Goal: Check status: Check status

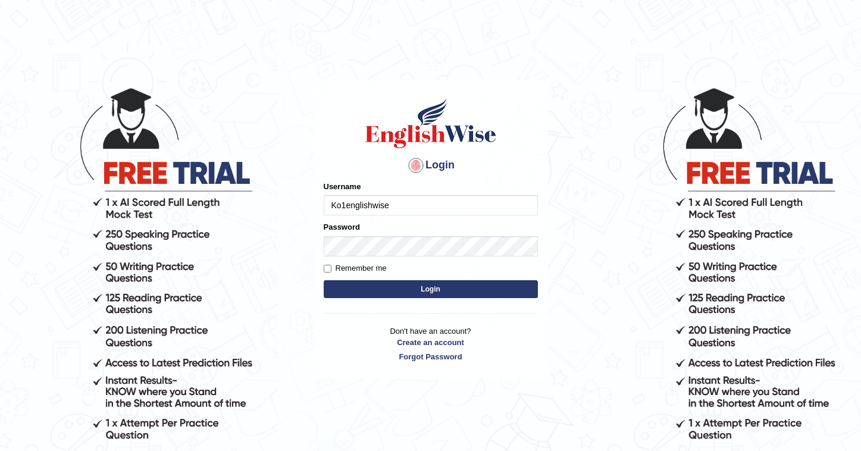
type input "Ko1englishwise"
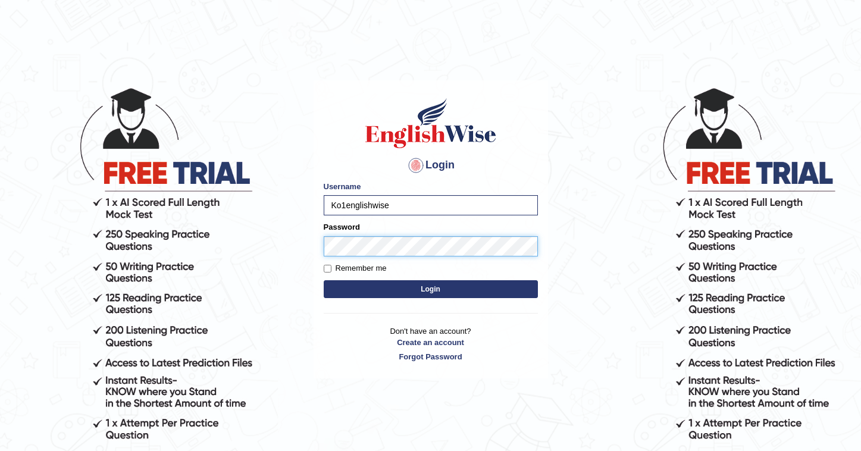
click at [430, 289] on button "Login" at bounding box center [431, 289] width 214 height 18
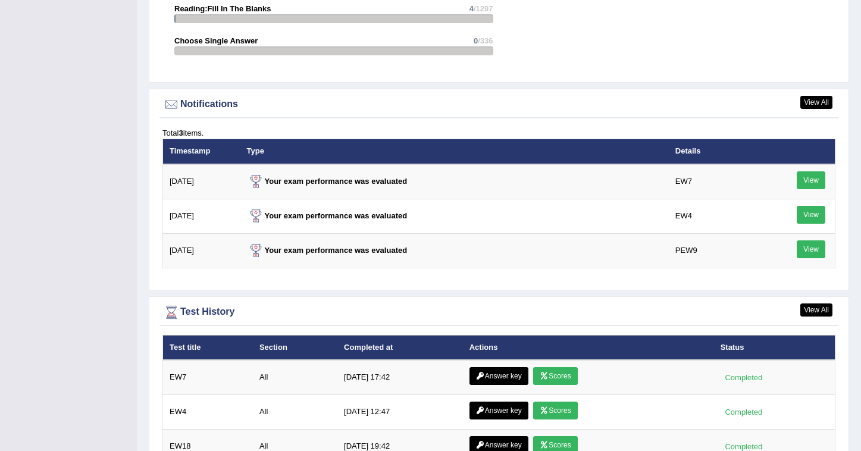
scroll to position [1467, 0]
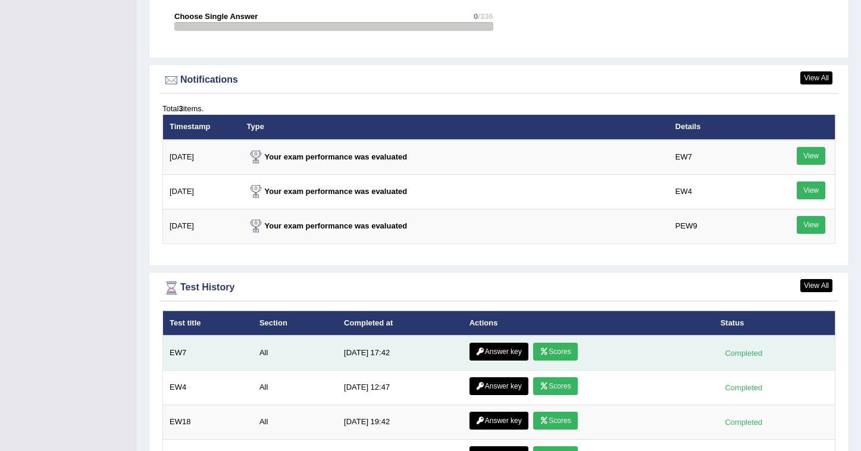
click at [558, 346] on link "Scores" at bounding box center [555, 352] width 44 height 18
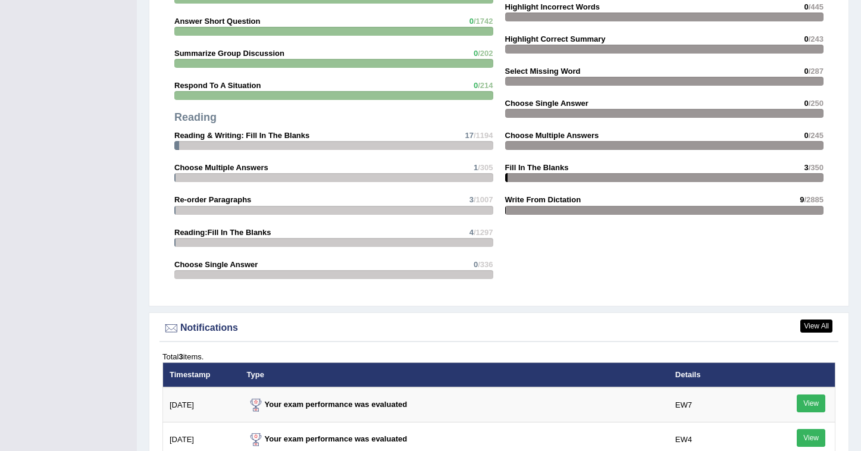
scroll to position [1524, 0]
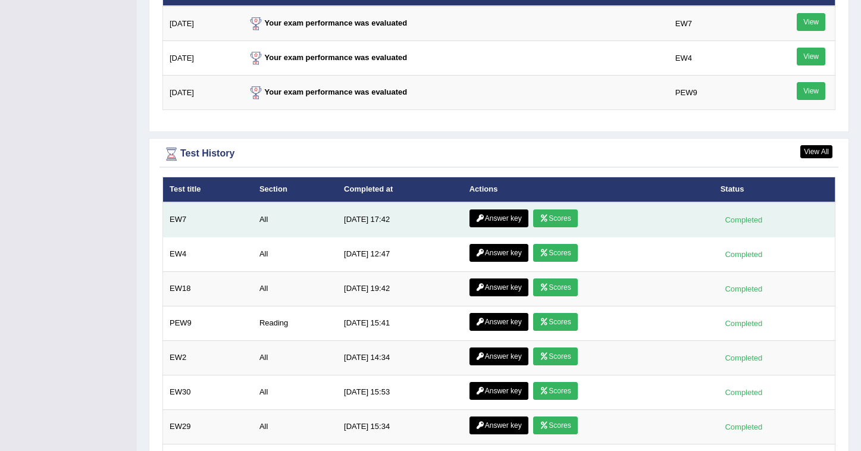
click at [484, 214] on link "Answer key" at bounding box center [499, 218] width 59 height 18
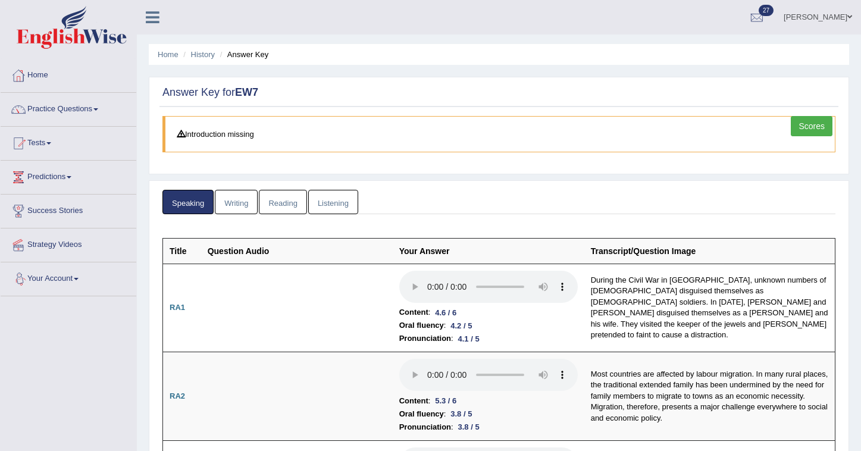
click at [237, 203] on link "Writing" at bounding box center [236, 202] width 43 height 24
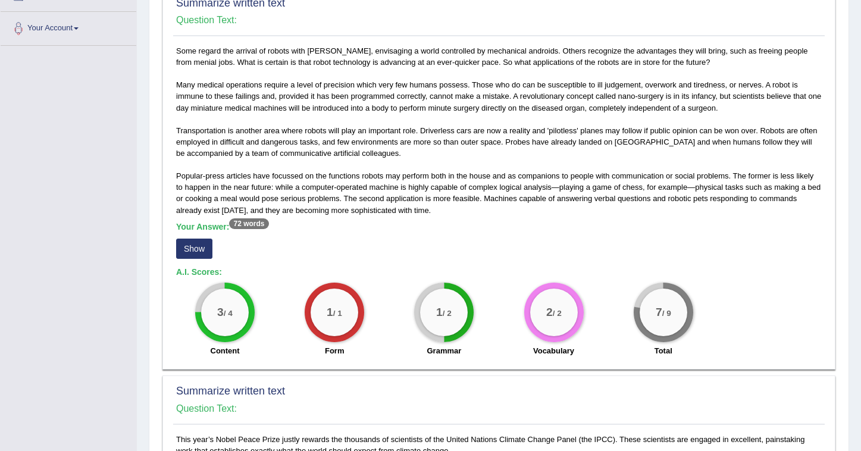
scroll to position [91, 0]
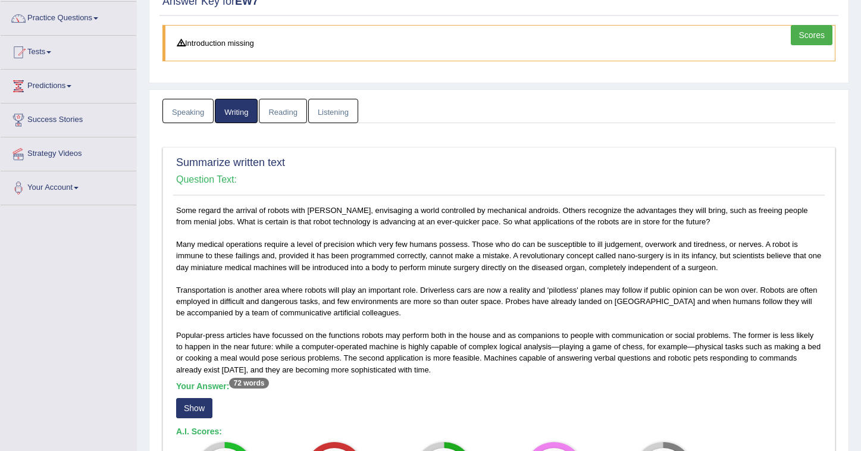
click at [280, 112] on link "Reading" at bounding box center [283, 111] width 48 height 24
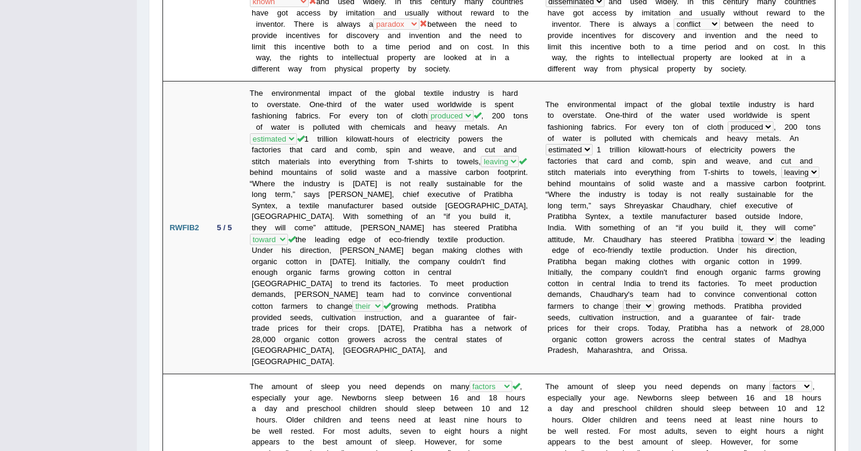
scroll to position [0, 0]
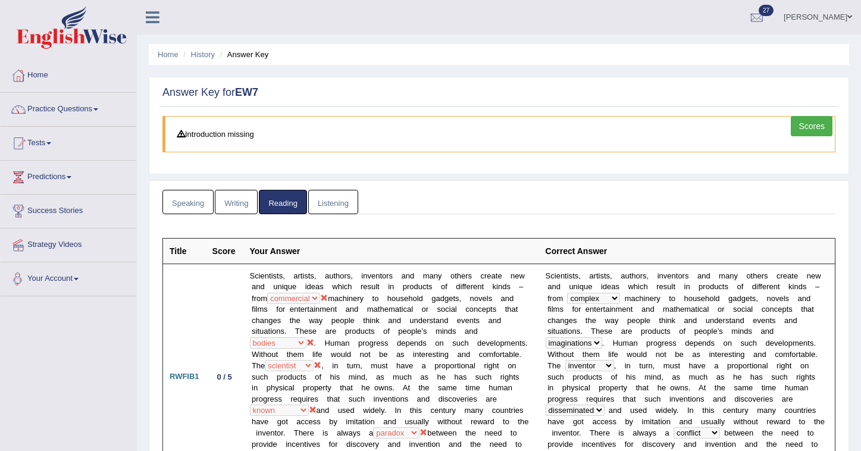
click at [323, 208] on link "Listening" at bounding box center [333, 202] width 50 height 24
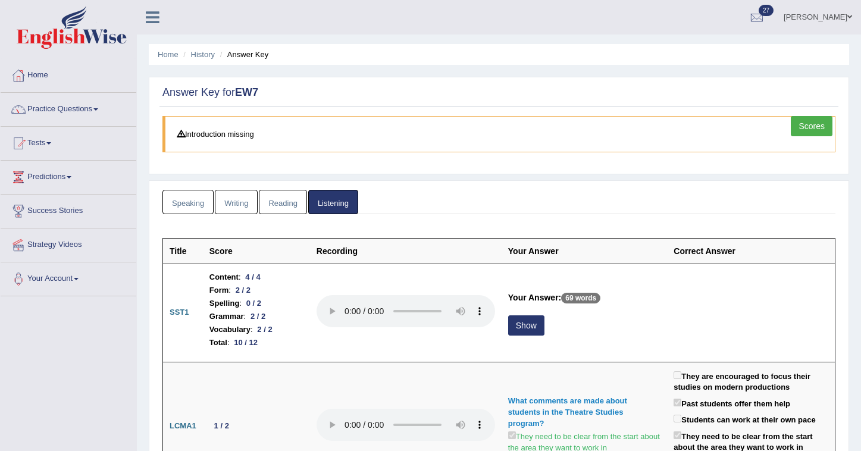
click at [815, 126] on link "Scores" at bounding box center [812, 126] width 42 height 20
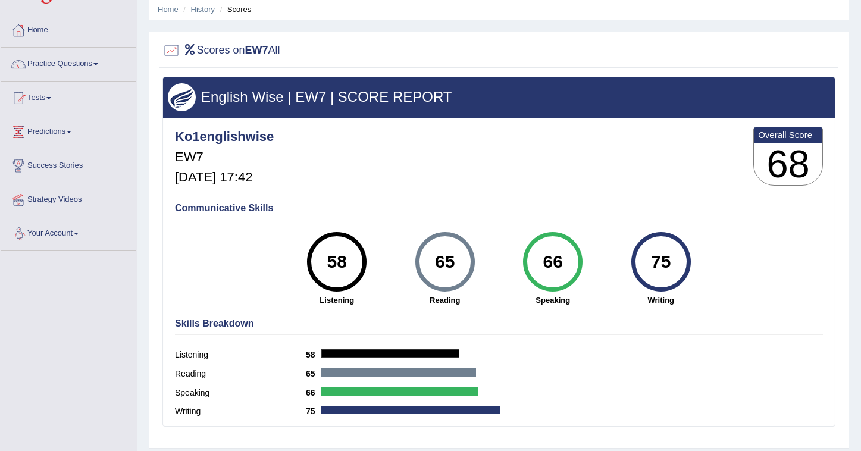
scroll to position [152, 0]
